Goal: Entertainment & Leisure: Browse casually

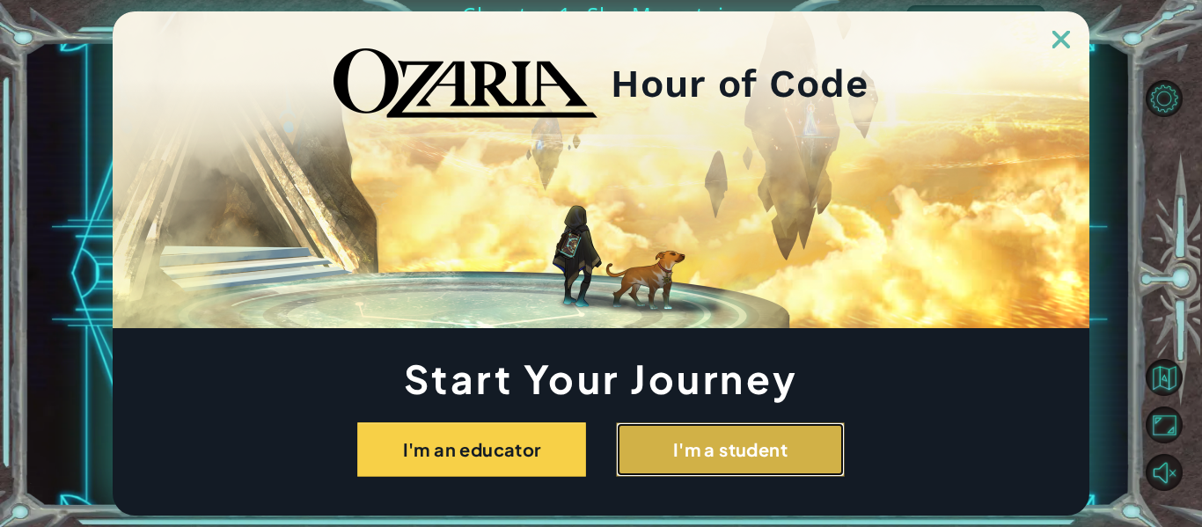
click at [681, 466] on button "I'm a student" at bounding box center [730, 449] width 229 height 55
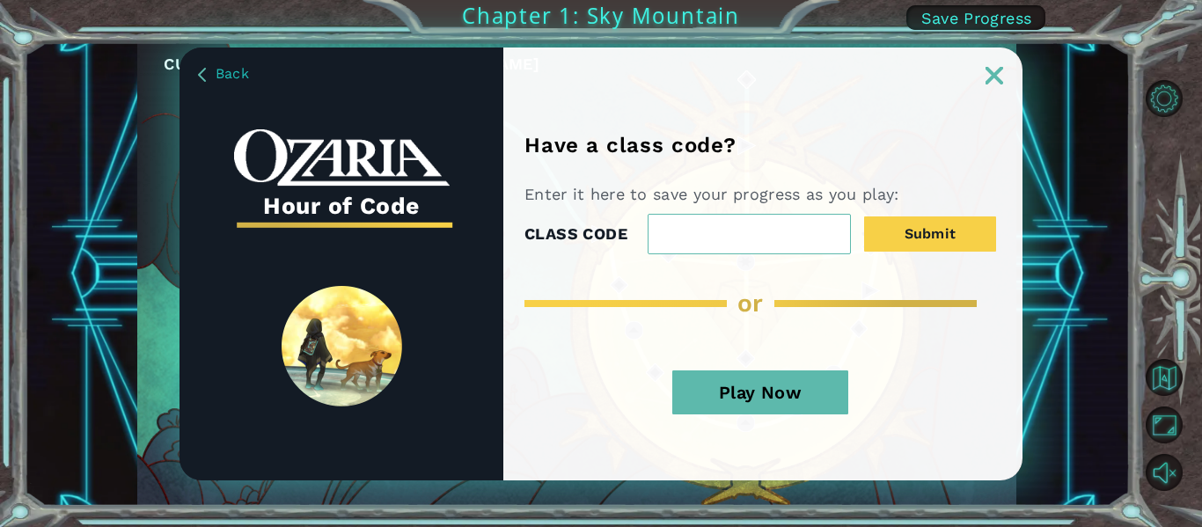
click at [764, 383] on button "Play Now" at bounding box center [760, 392] width 176 height 44
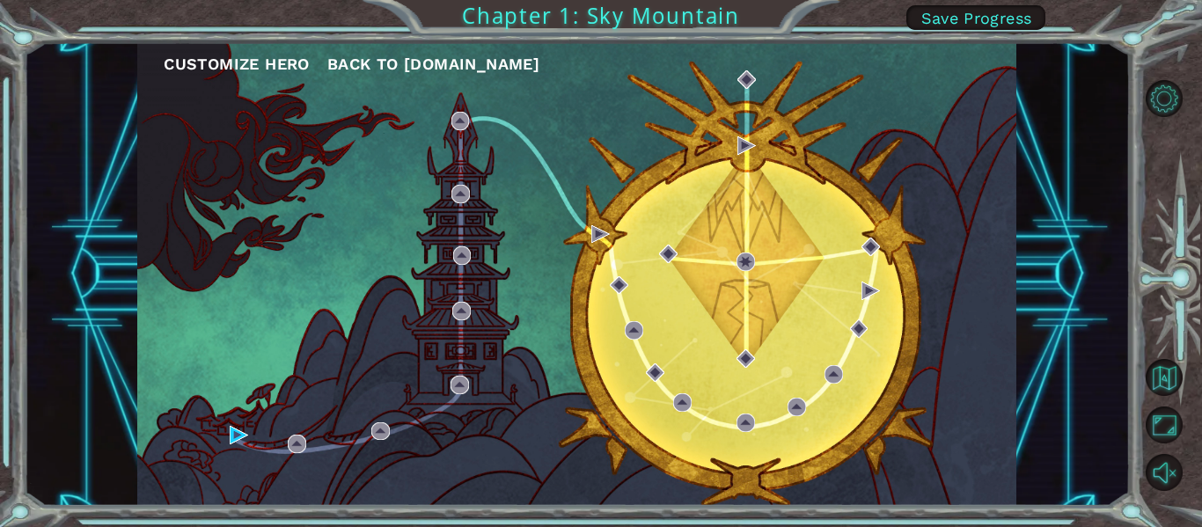
click at [764, 383] on div "Customize Hero Back to [DOMAIN_NAME]" at bounding box center [576, 274] width 879 height 464
click at [483, 82] on div "Customize Hero Back to [DOMAIN_NAME]" at bounding box center [576, 274] width 879 height 464
click at [464, 55] on span "Back to [DOMAIN_NAME]" at bounding box center [433, 64] width 212 height 18
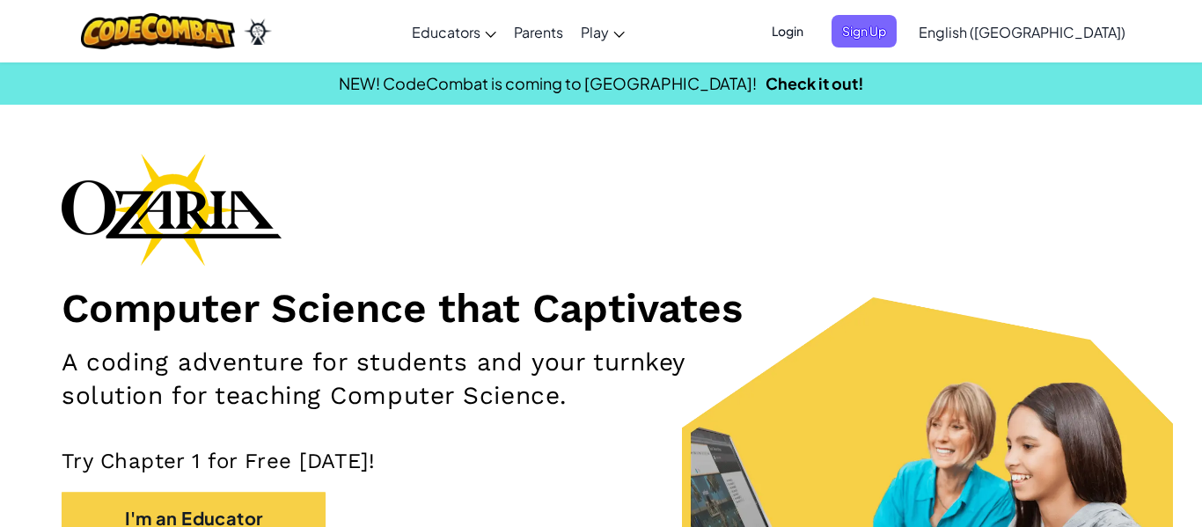
click at [814, 33] on span "Login" at bounding box center [787, 31] width 53 height 33
